Goal: Transaction & Acquisition: Purchase product/service

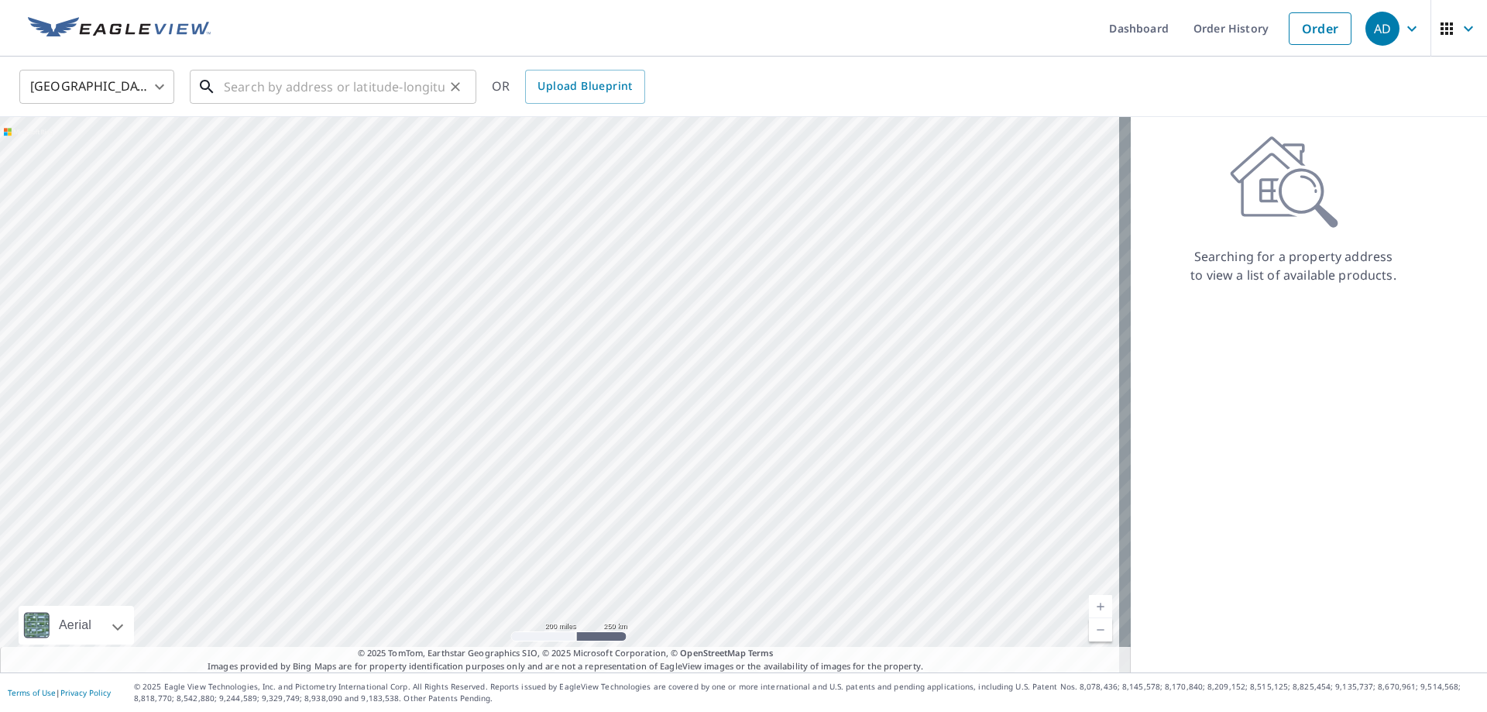
click at [232, 84] on input "text" at bounding box center [334, 86] width 221 height 43
paste input "[STREET_ADDRESS]"
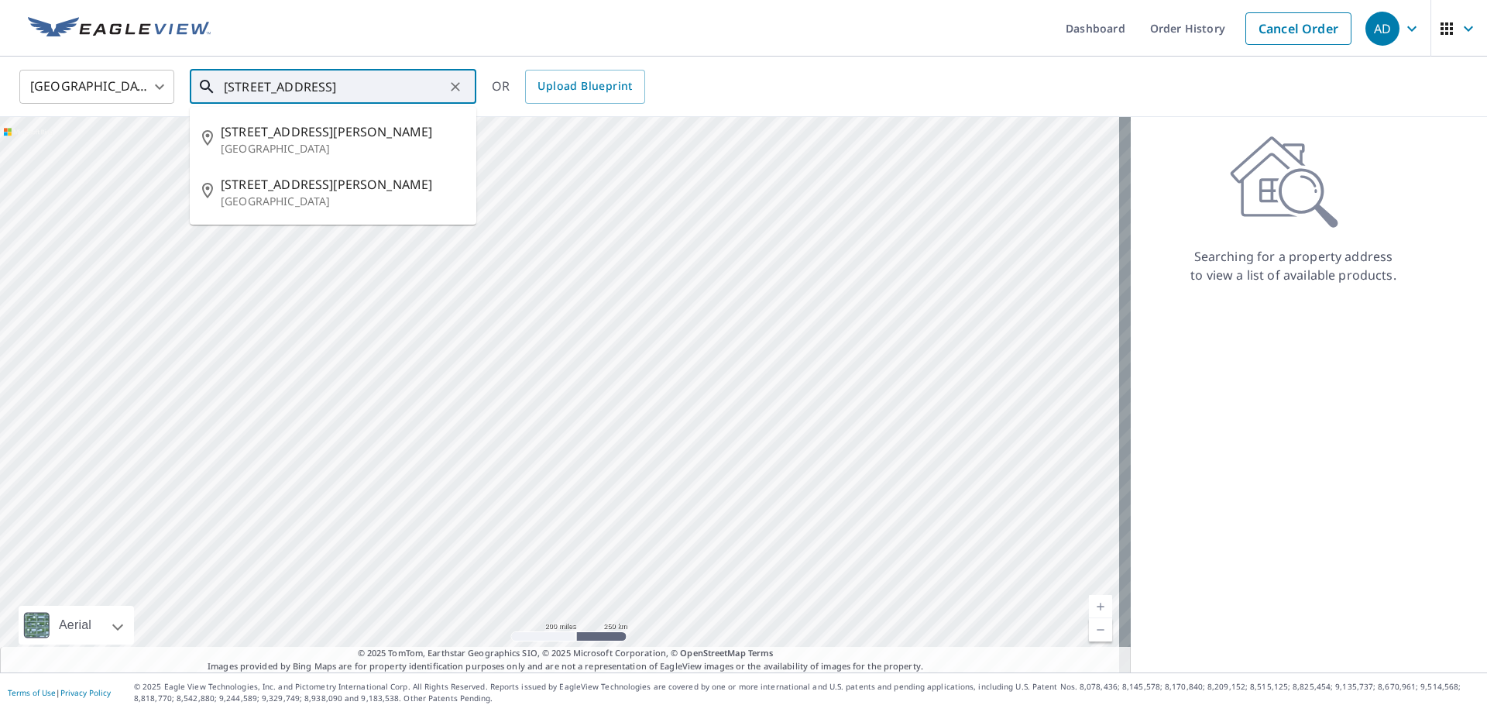
type input "[STREET_ADDRESS]"
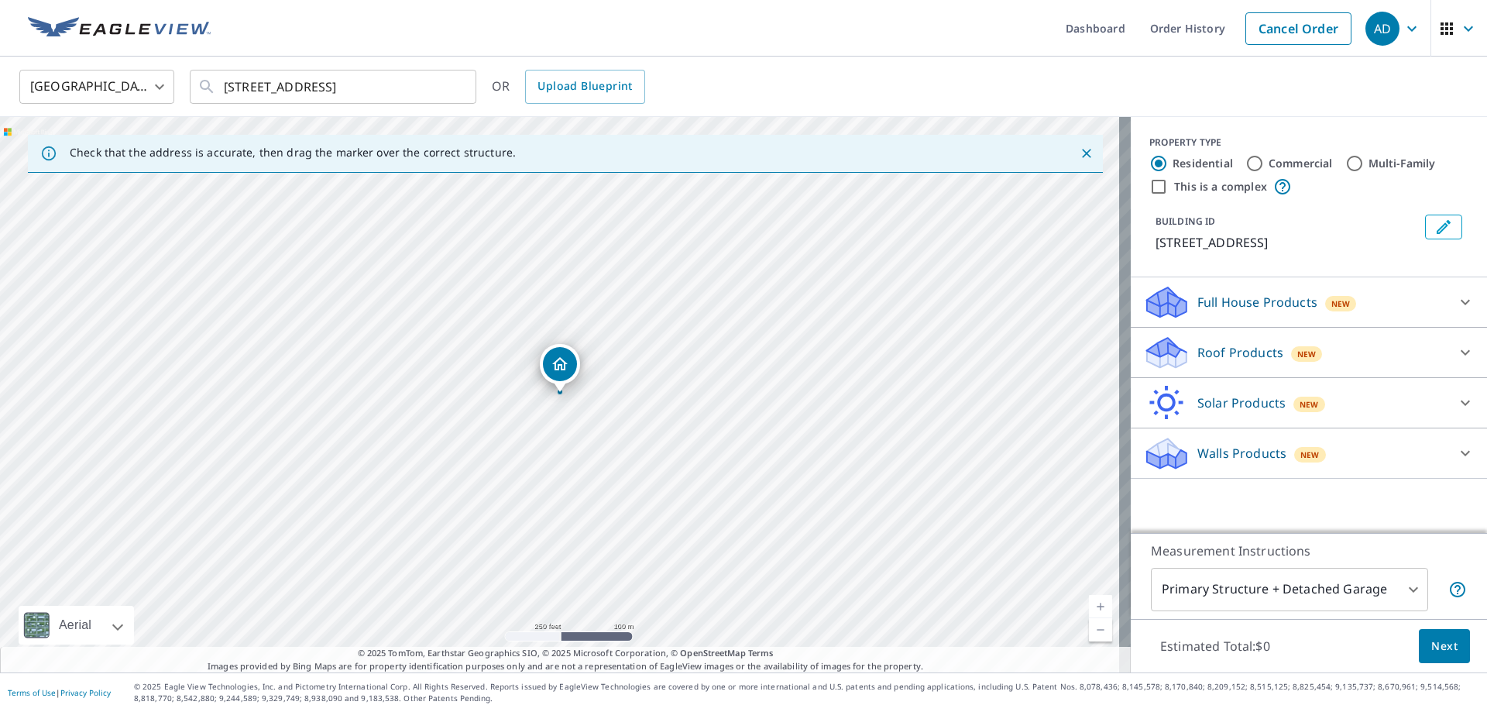
click at [1316, 371] on div "Roof Products New" at bounding box center [1295, 353] width 304 height 36
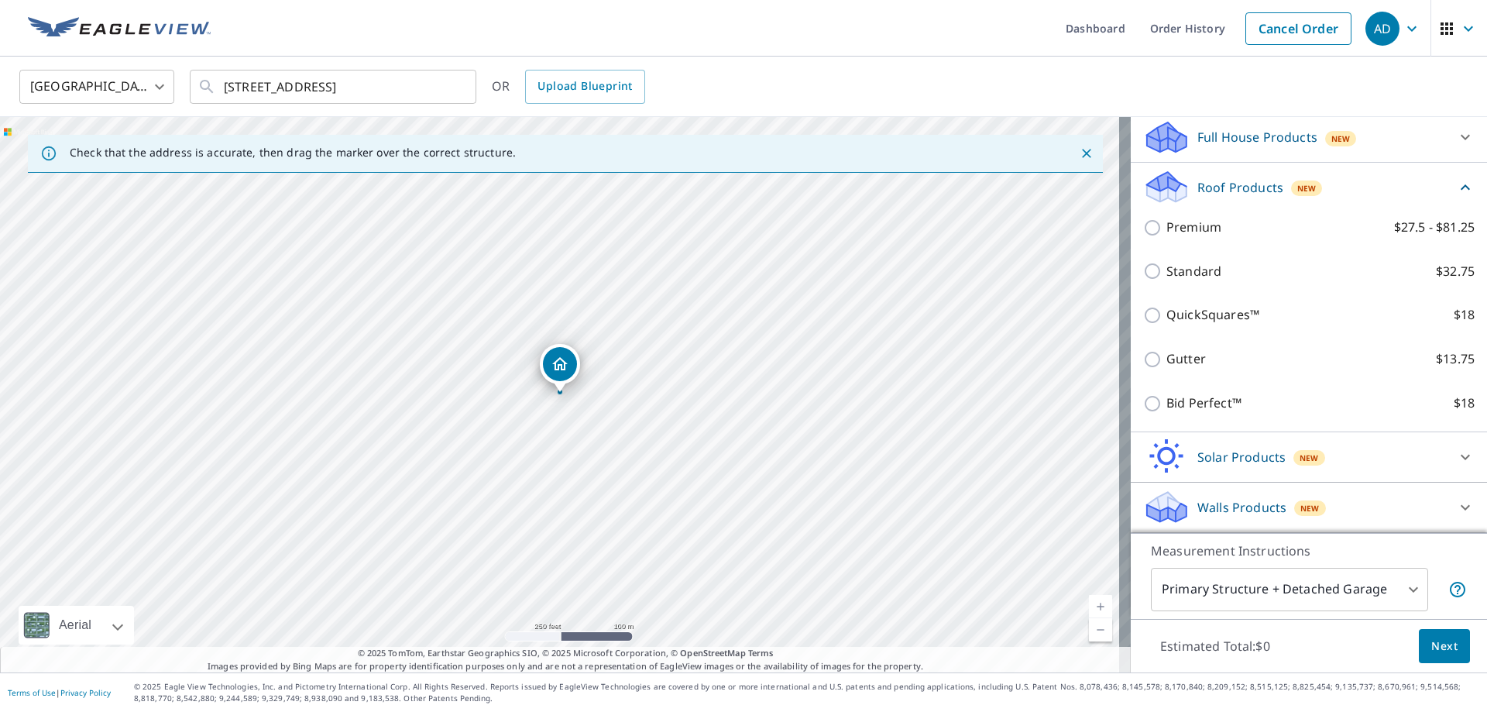
scroll to position [184, 0]
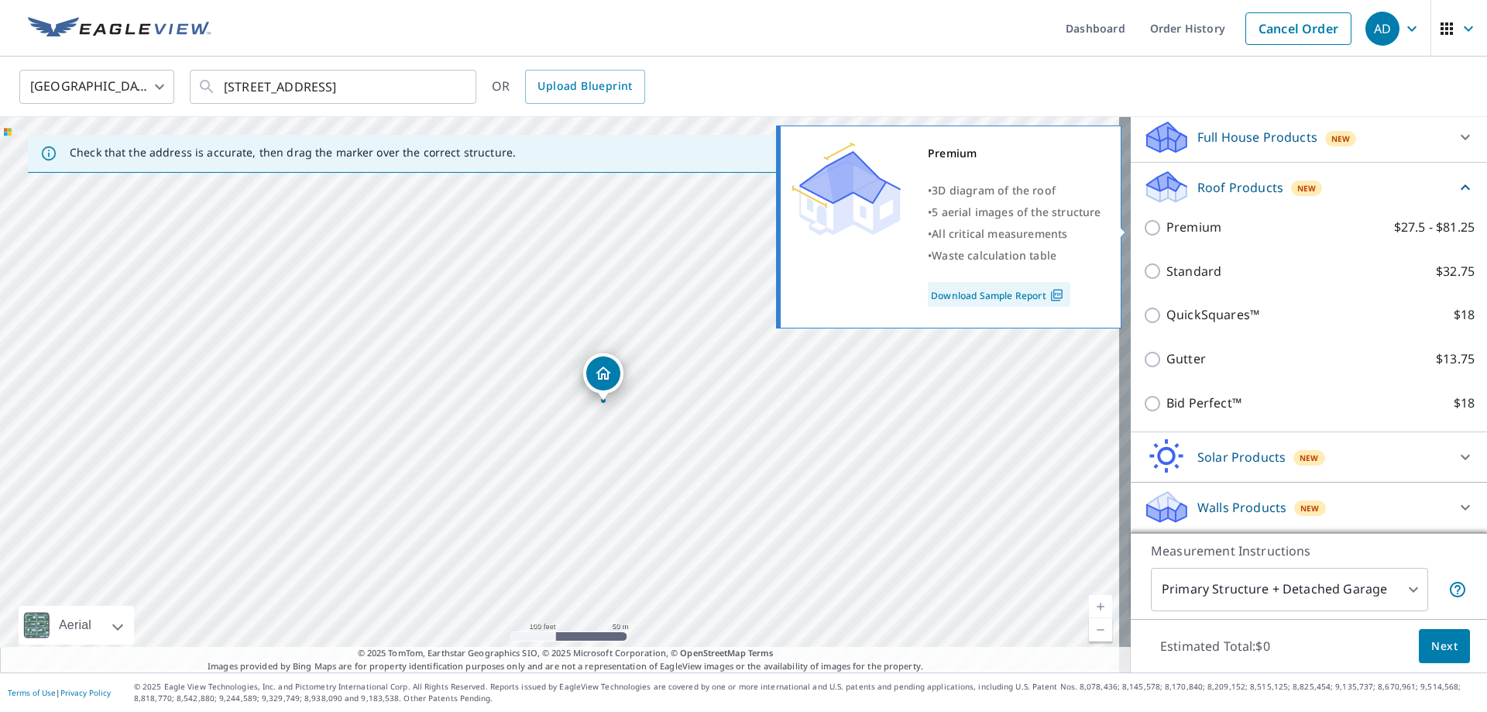
click at [1143, 227] on input "Premium $27.5 - $81.25" at bounding box center [1154, 227] width 23 height 19
checkbox input "true"
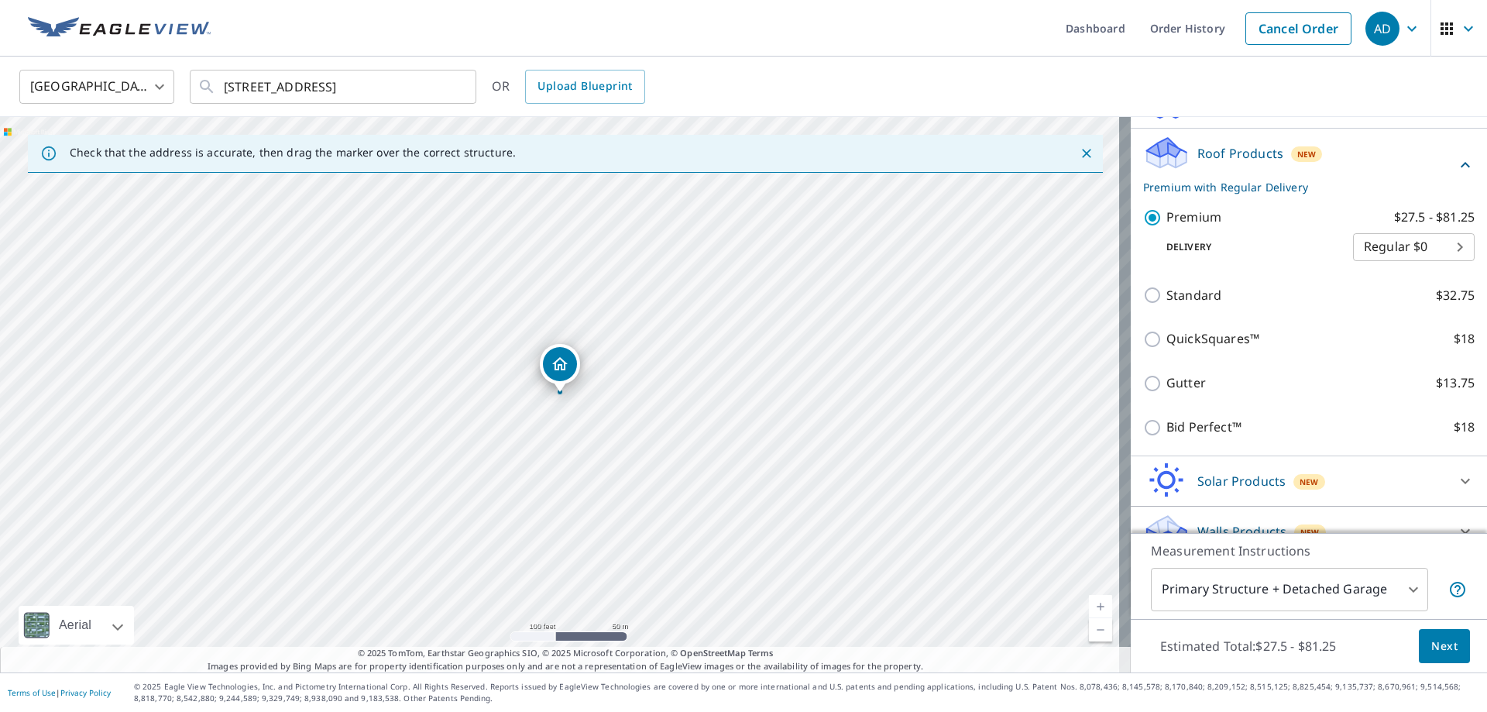
scroll to position [242, 0]
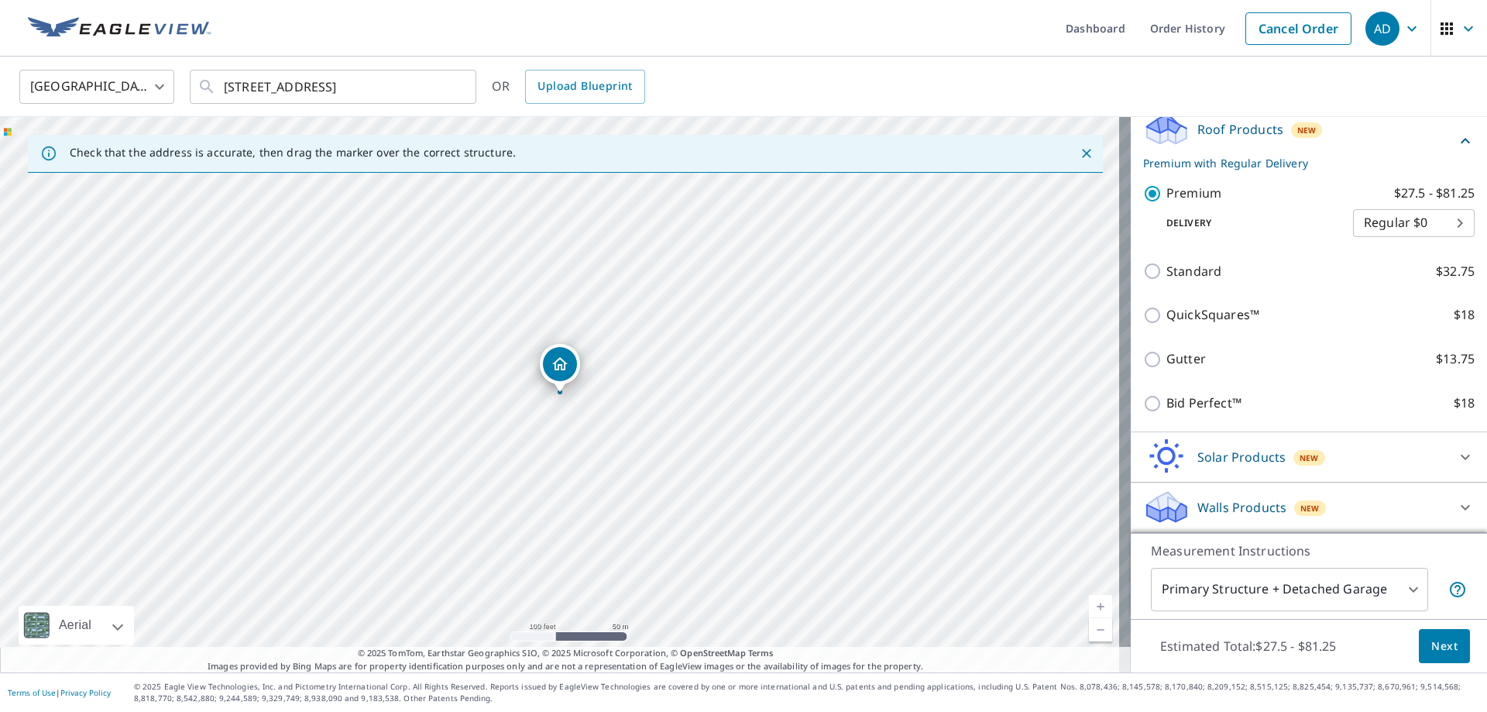
click at [1431, 642] on span "Next" at bounding box center [1444, 646] width 26 height 19
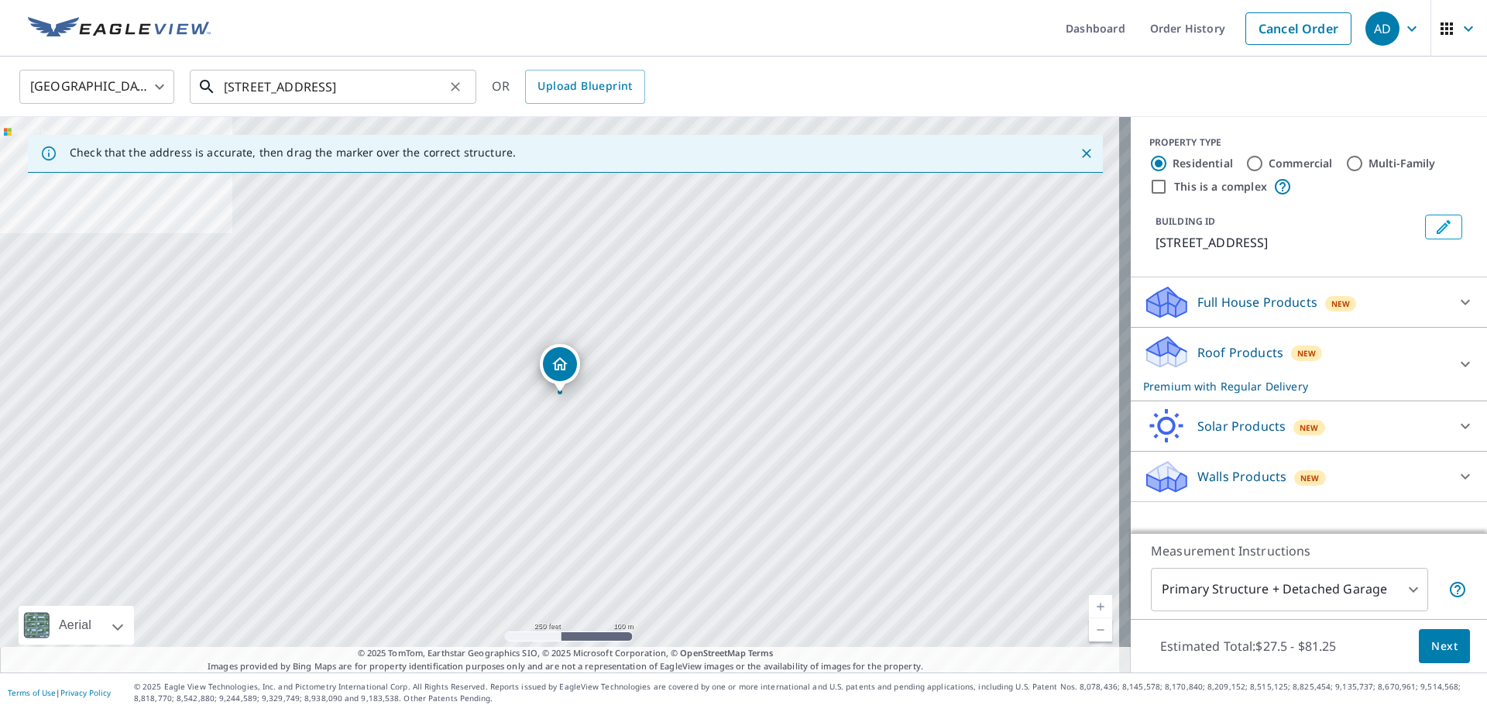
click at [314, 85] on input "[STREET_ADDRESS]" at bounding box center [334, 86] width 221 height 43
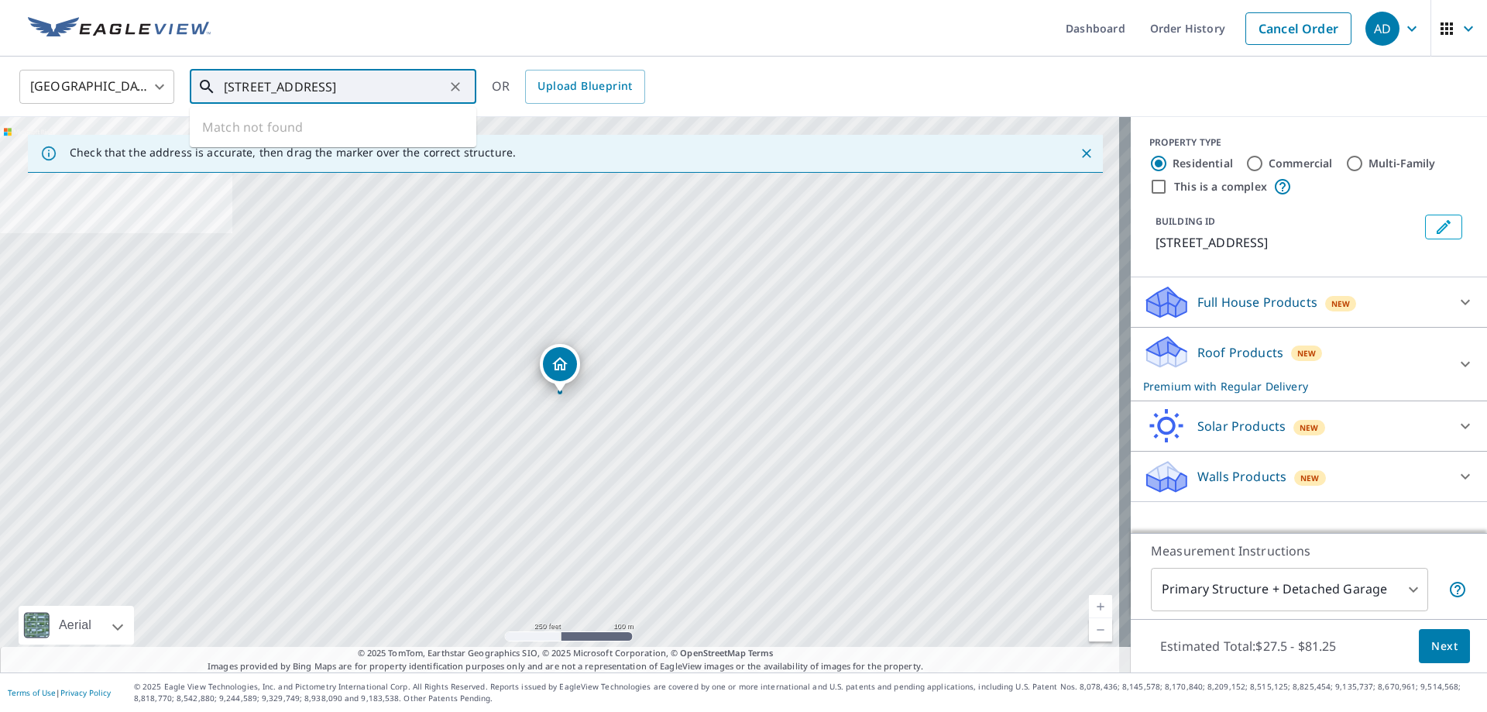
drag, startPoint x: 232, startPoint y: 85, endPoint x: 360, endPoint y: 91, distance: 128.7
click at [360, 91] on input "[STREET_ADDRESS]" at bounding box center [334, 86] width 221 height 43
paste input "[STREET_ADDRESS][PERSON_NAME] Key"
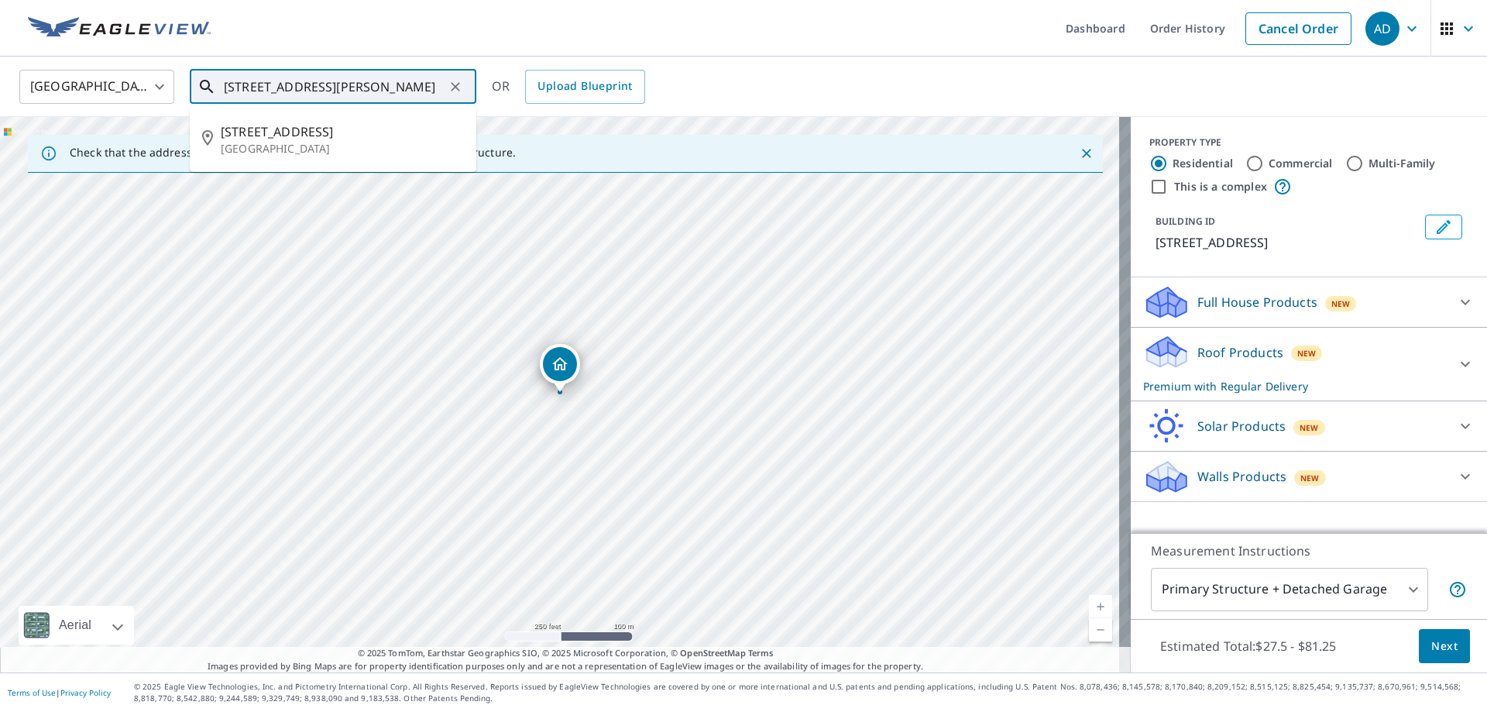
click at [232, 84] on input "[STREET_ADDRESS][PERSON_NAME]" at bounding box center [334, 86] width 221 height 43
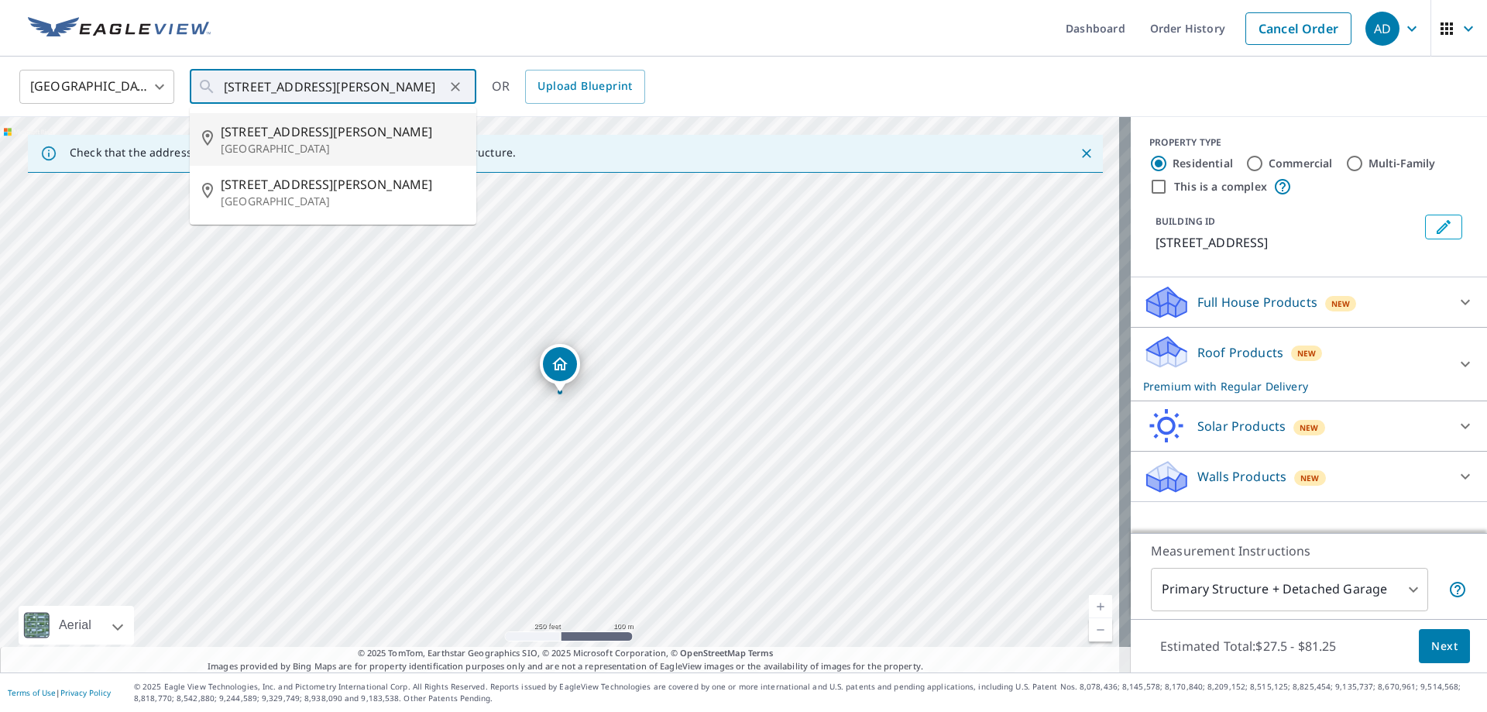
type input "[STREET_ADDRESS][PERSON_NAME]"
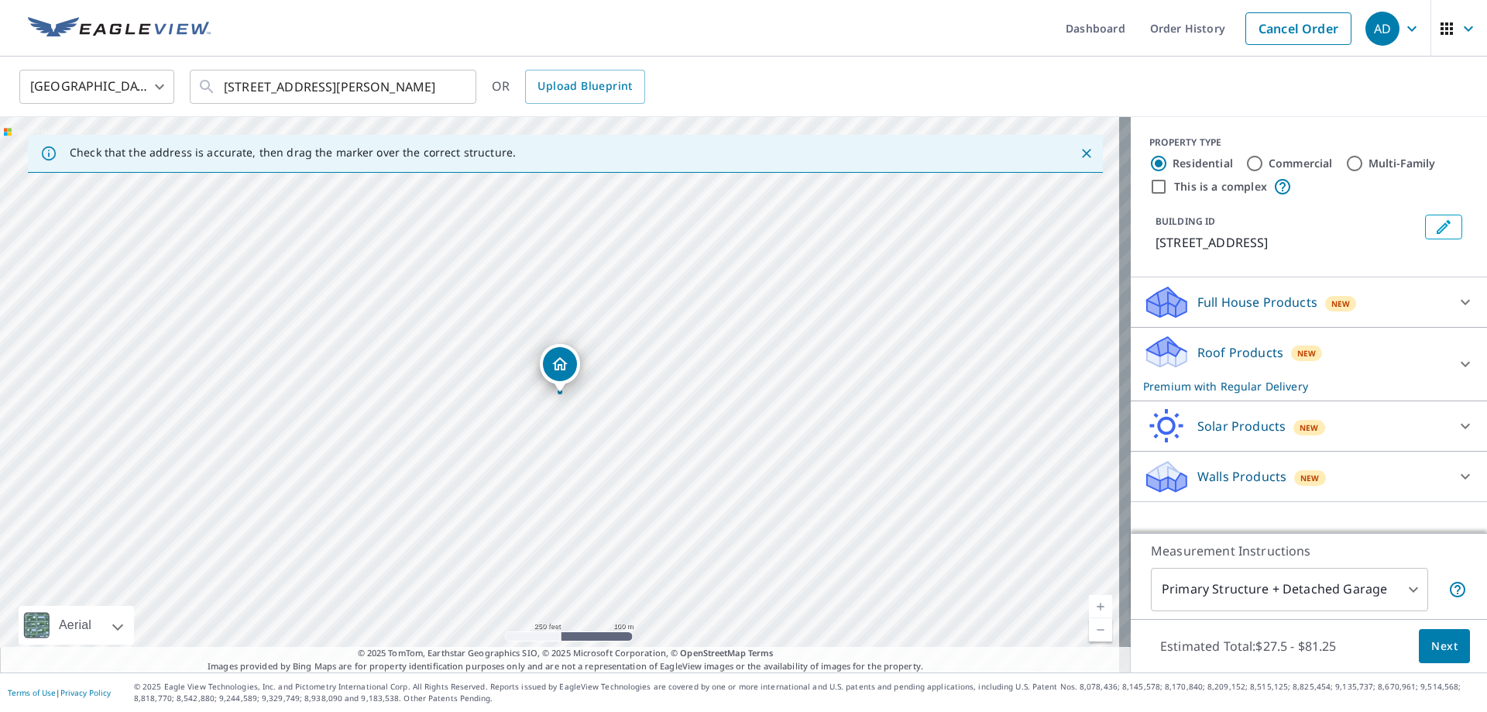
click at [1227, 383] on div "Roof Products New Premium with Regular Delivery" at bounding box center [1295, 364] width 304 height 60
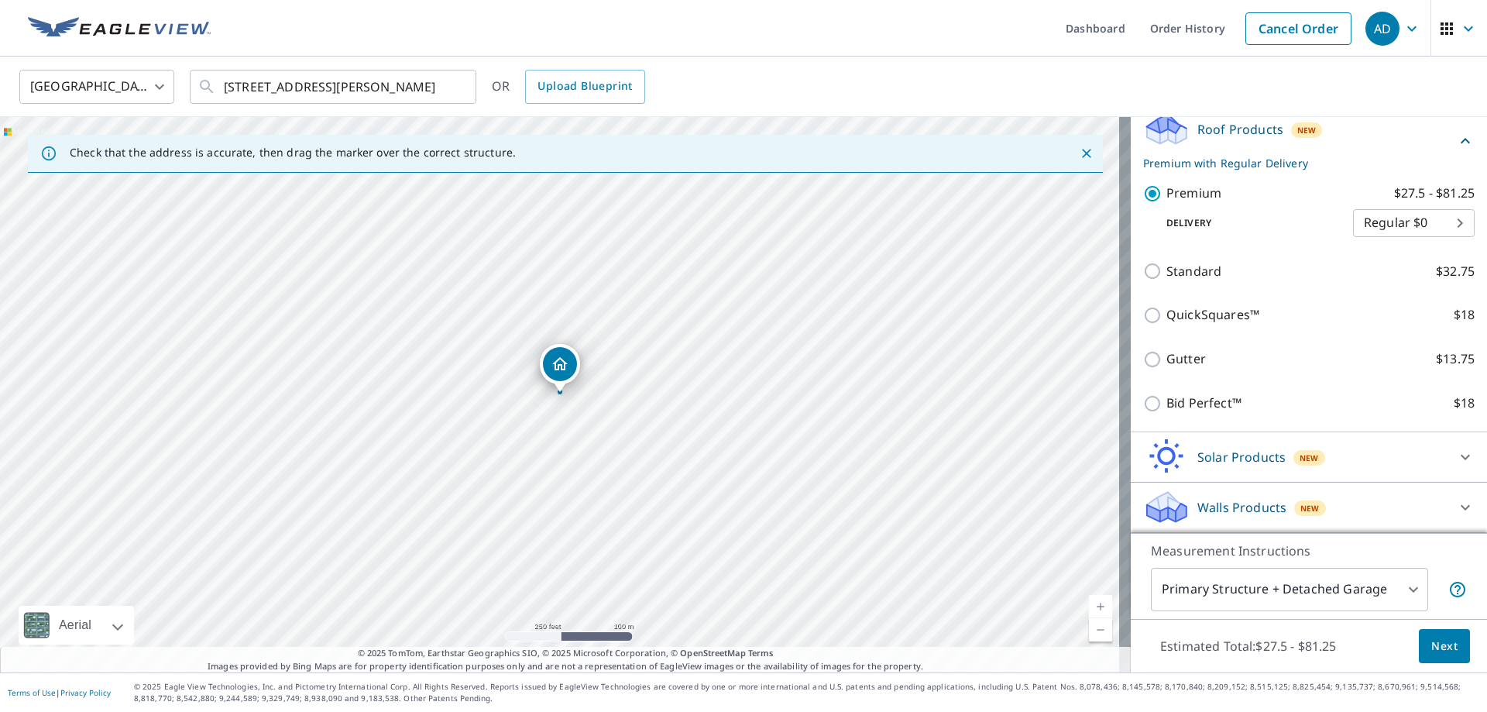
scroll to position [242, 0]
click at [1431, 641] on span "Next" at bounding box center [1444, 646] width 26 height 19
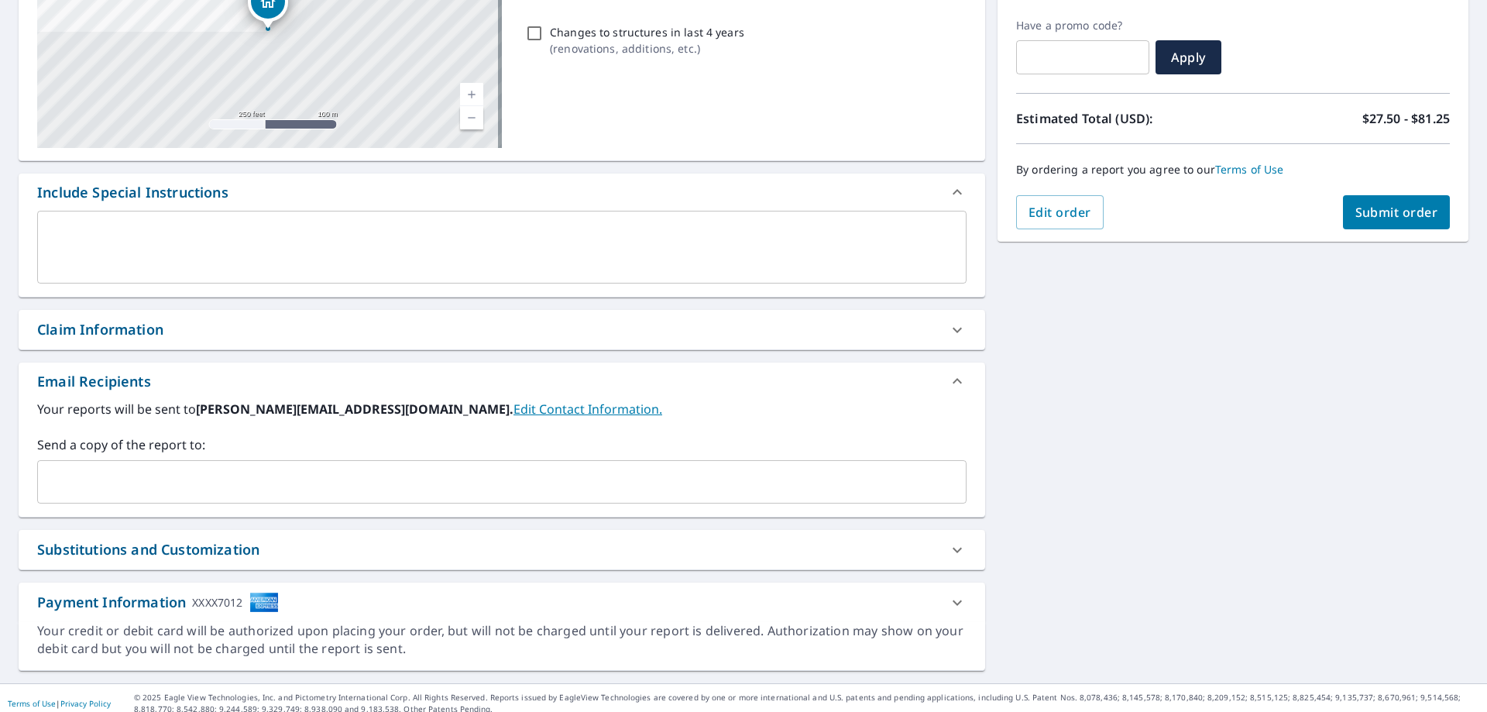
scroll to position [263, 0]
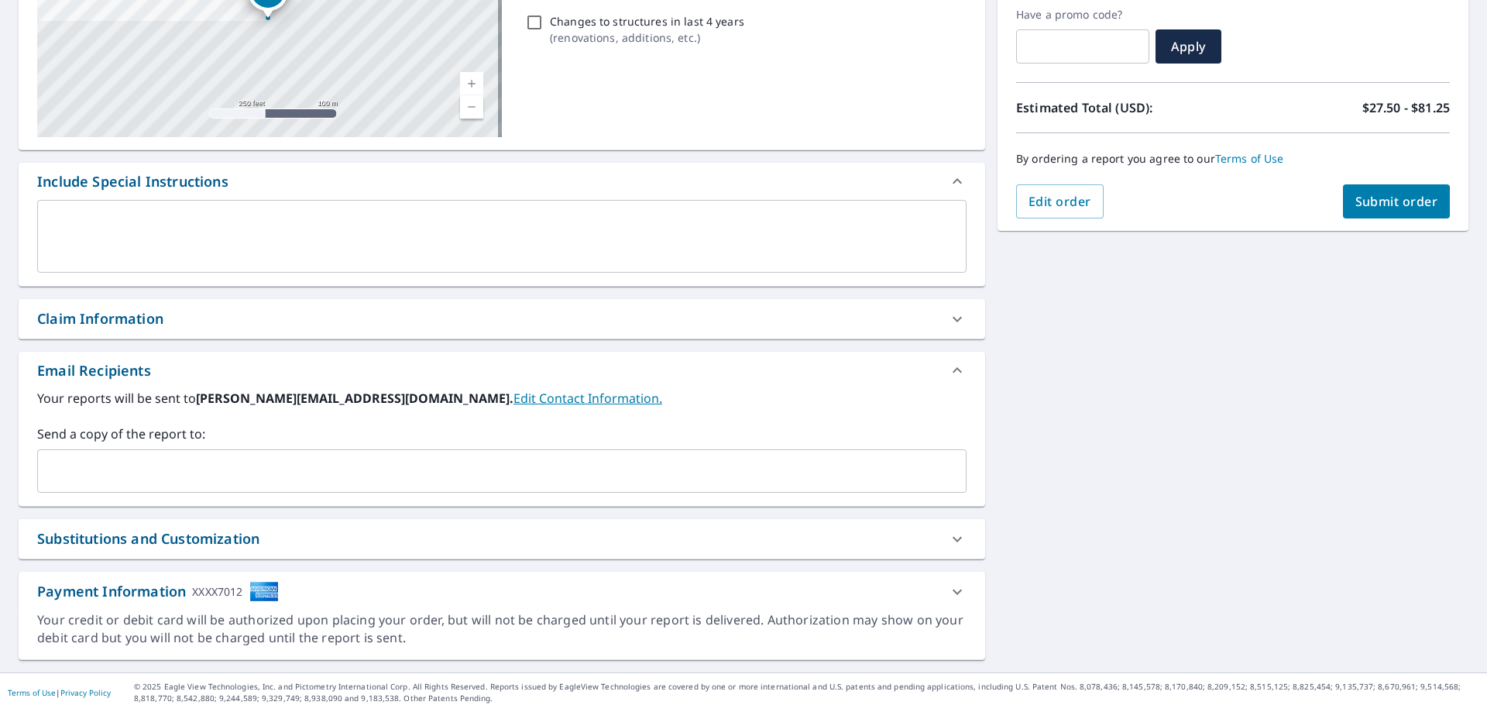
click at [305, 448] on div "Send a copy of the report to: ​" at bounding box center [501, 458] width 929 height 68
click at [206, 489] on div "​" at bounding box center [501, 470] width 929 height 43
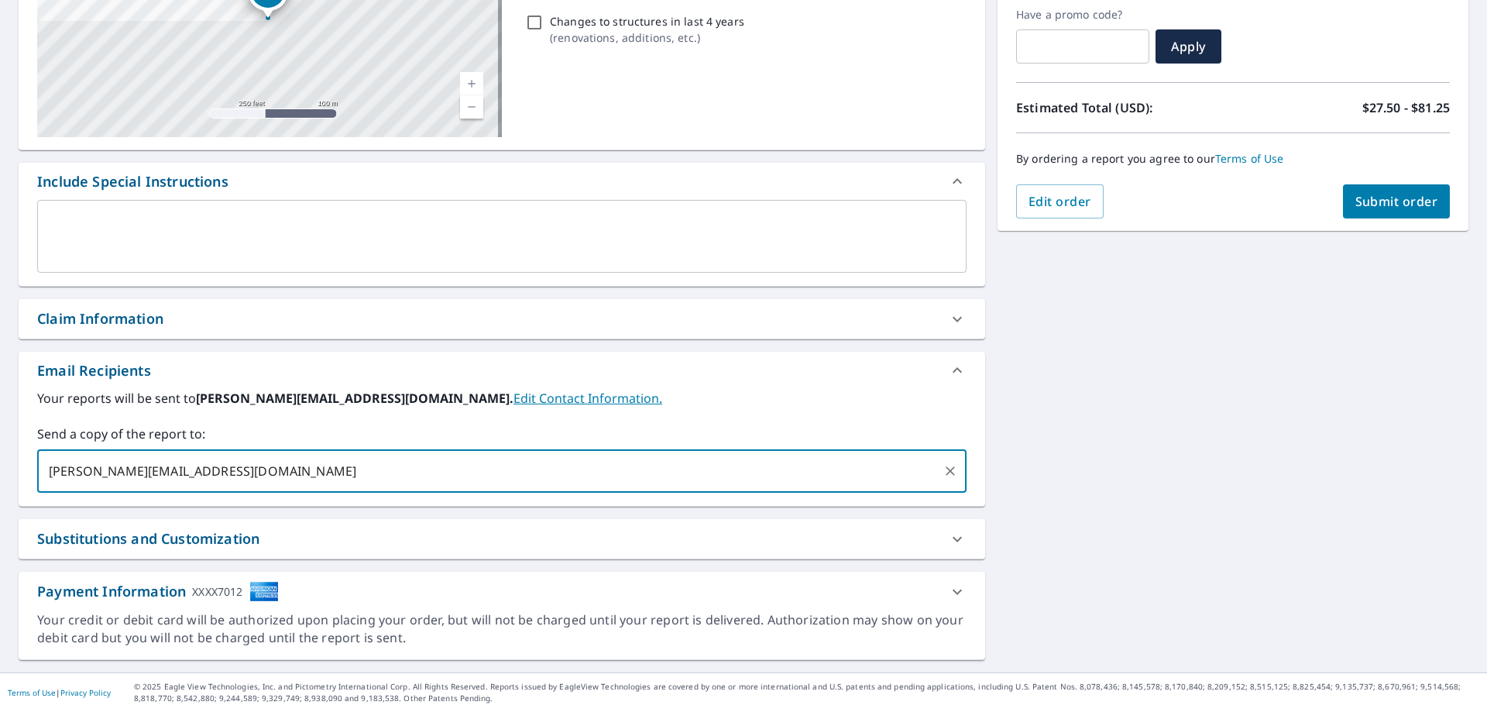
type input "[PERSON_NAME][EMAIL_ADDRESS][DOMAIN_NAME]"
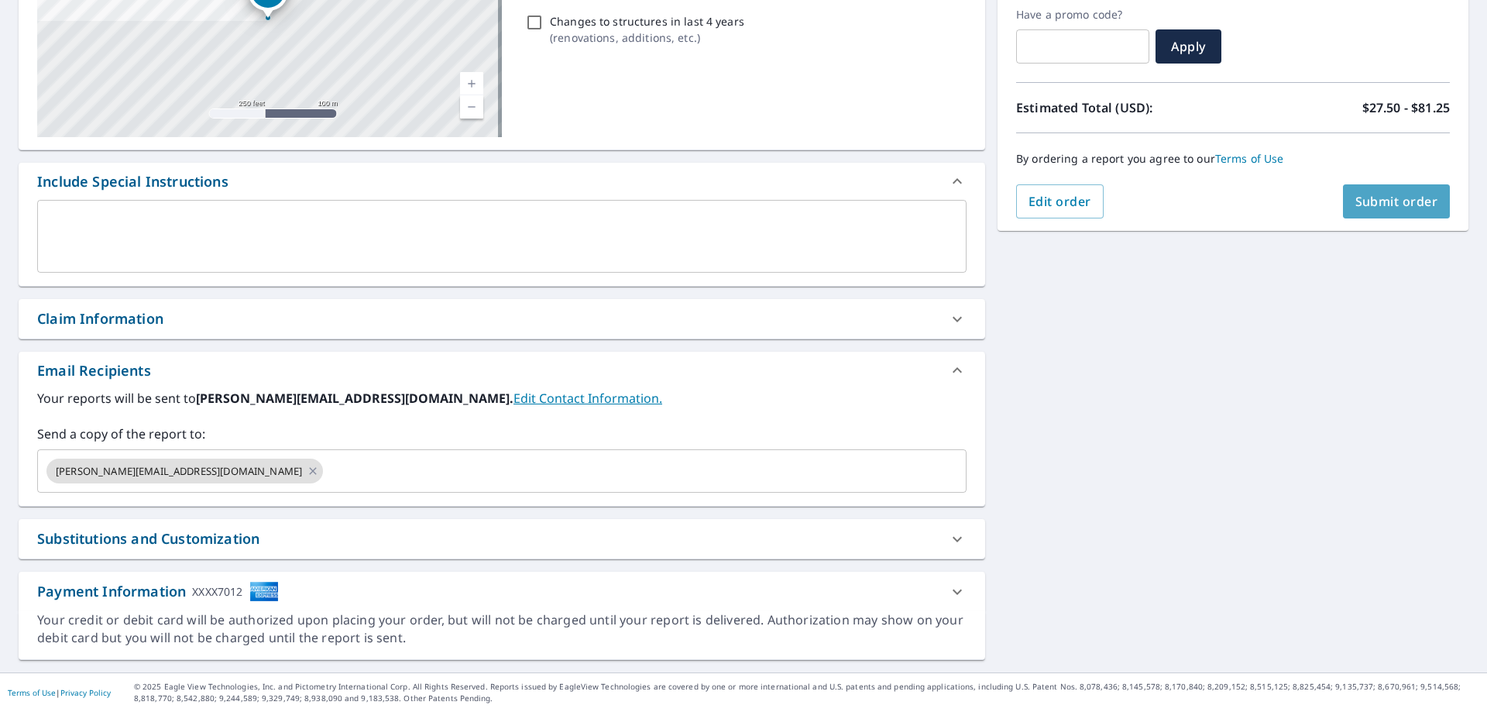
click at [1381, 195] on span "Submit order" at bounding box center [1396, 201] width 83 height 17
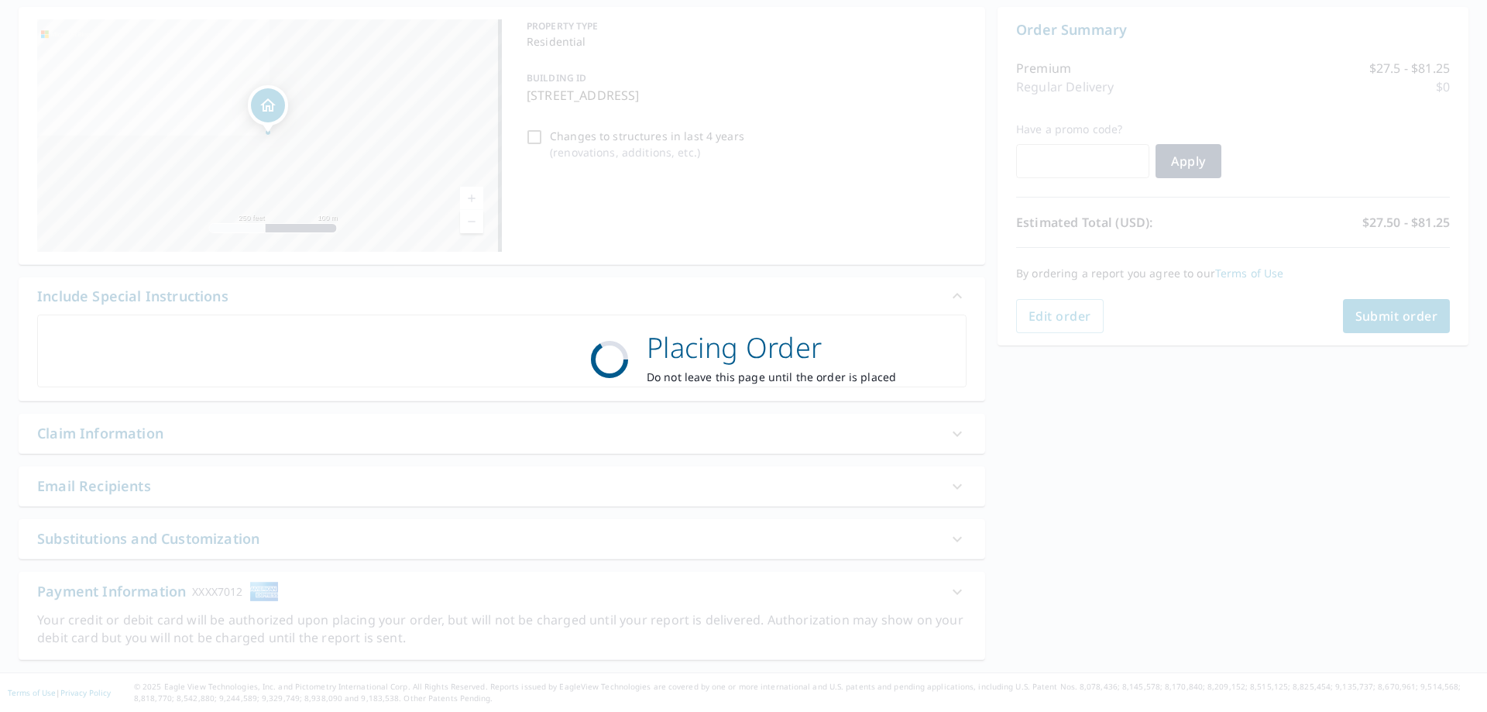
scroll to position [149, 0]
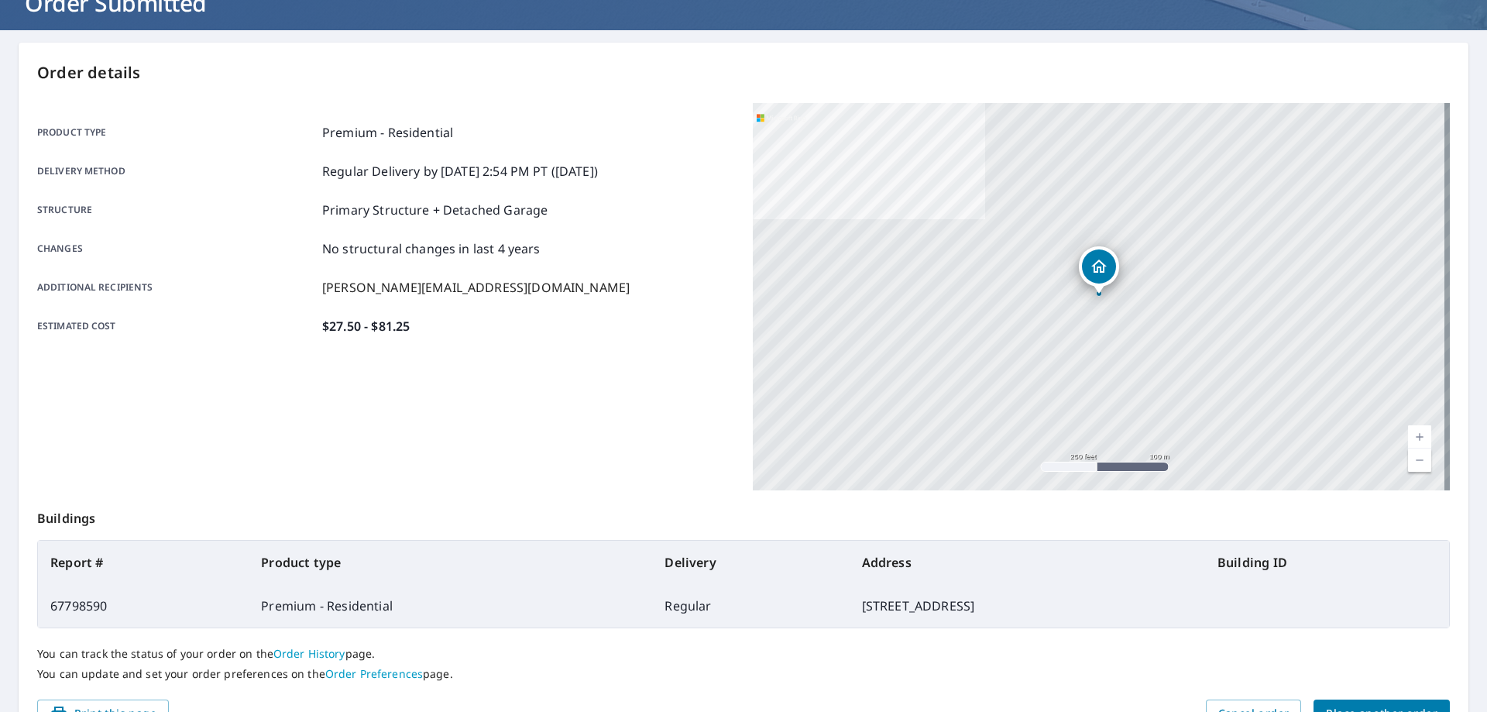
scroll to position [200, 0]
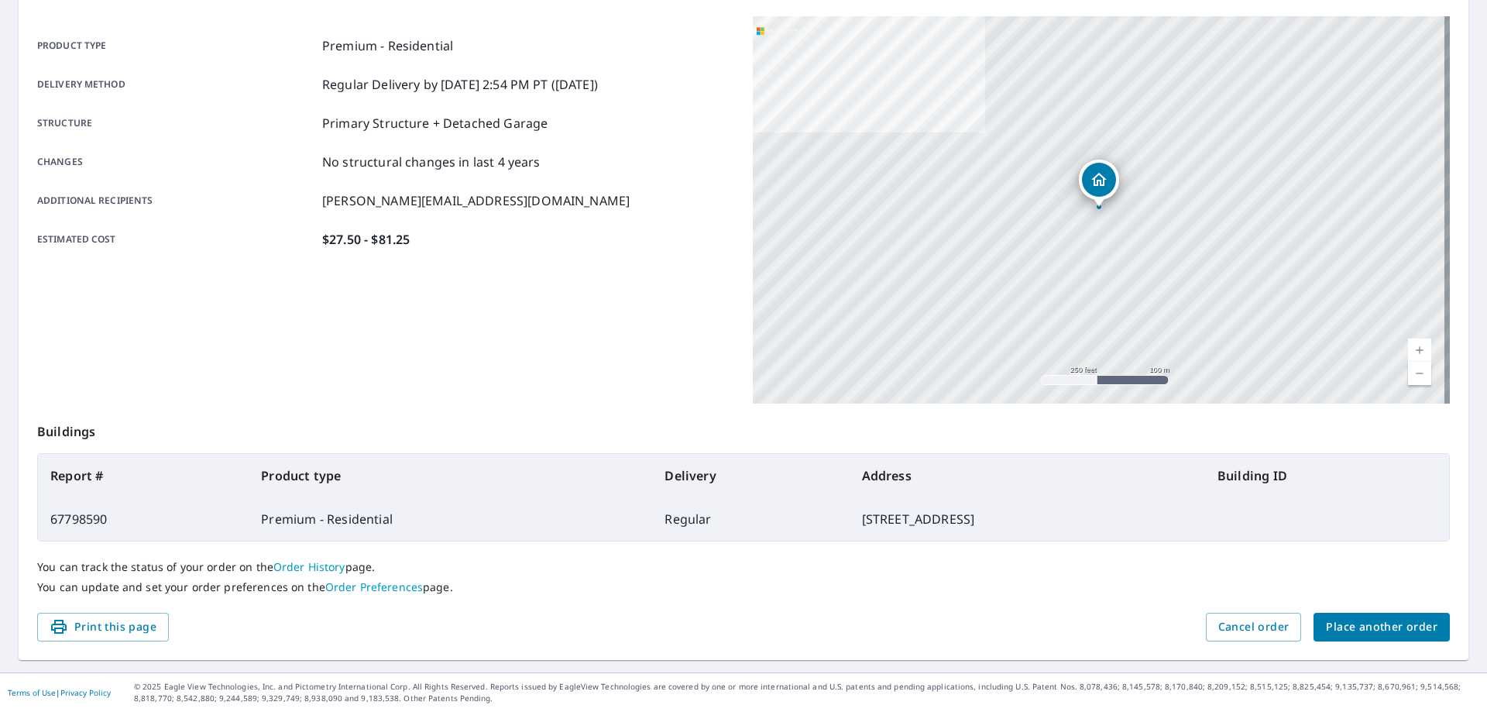
click at [324, 572] on link "Order History" at bounding box center [309, 566] width 72 height 15
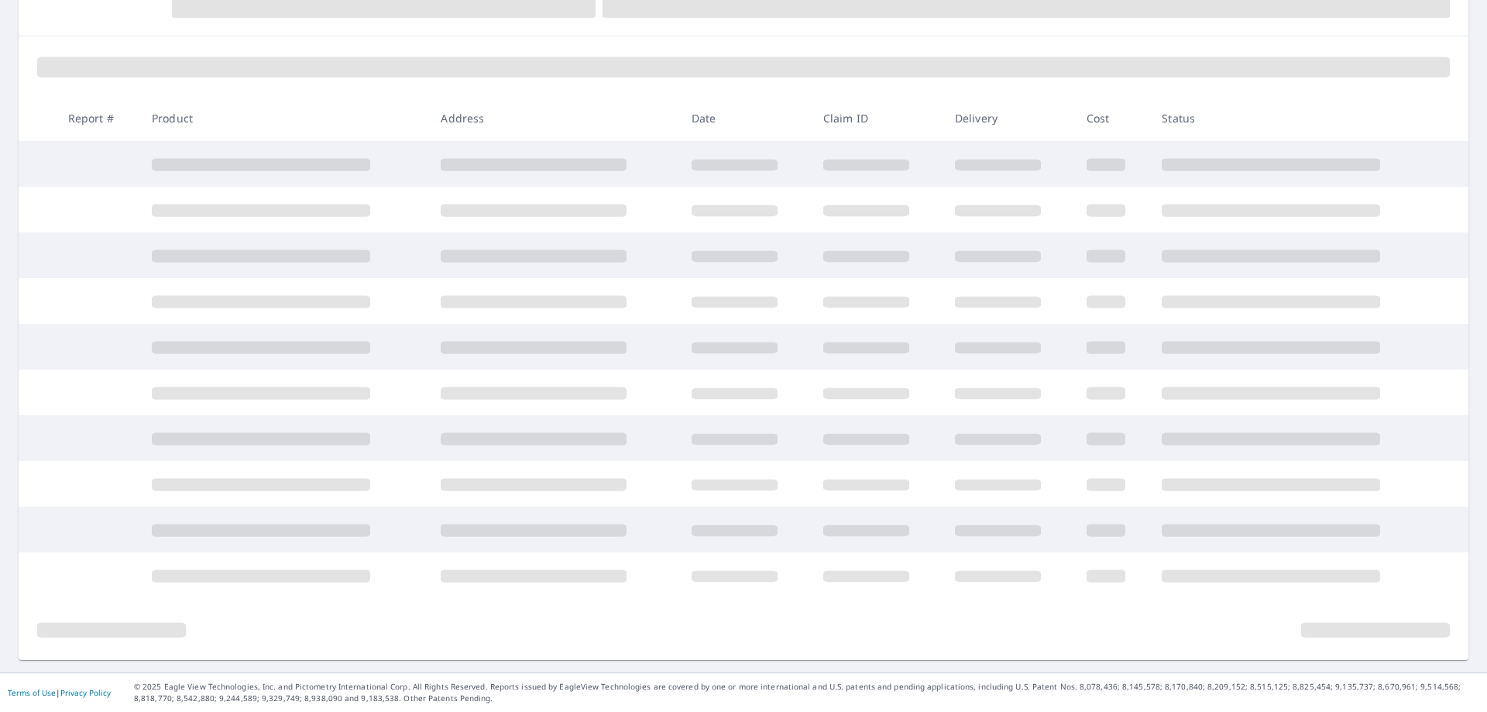
scroll to position [200, 0]
